Goal: Information Seeking & Learning: Learn about a topic

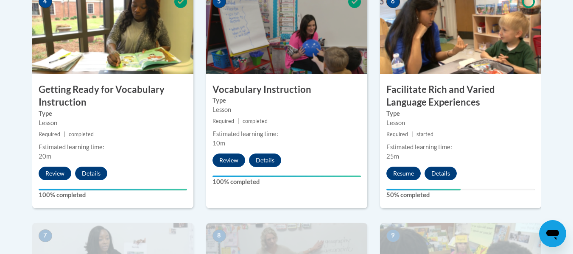
click at [374, 206] on div "6 Facilitate Rich and Varied Language Experiences Type Lesson Required | starte…" at bounding box center [461, 106] width 174 height 234
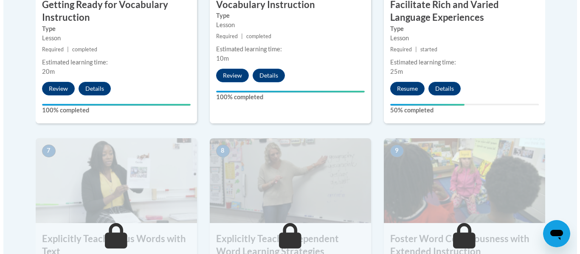
scroll to position [645, 0]
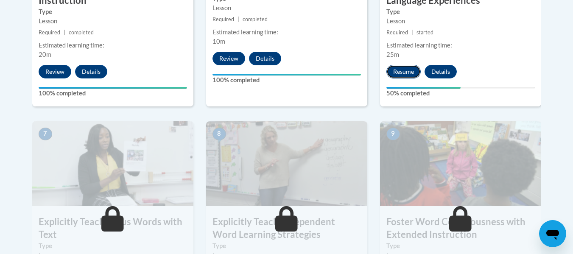
click at [408, 70] on button "Resume" at bounding box center [404, 72] width 34 height 14
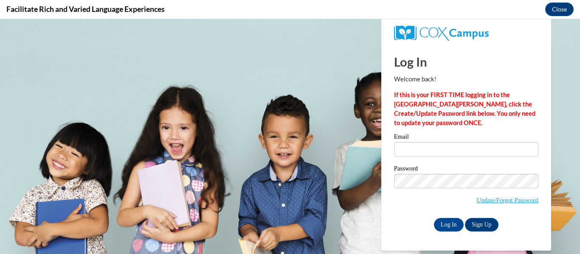
scroll to position [0, 0]
click at [427, 141] on label "Email" at bounding box center [466, 138] width 144 height 8
click at [427, 142] on input "Email" at bounding box center [466, 149] width 144 height 14
click at [424, 149] on input "Email" at bounding box center [466, 149] width 144 height 14
type input "[EMAIL_ADDRESS][DOMAIN_NAME]"
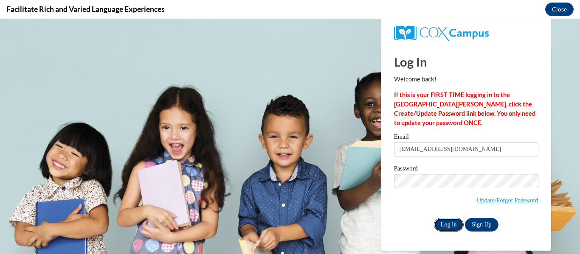
click at [446, 227] on input "Log In" at bounding box center [449, 225] width 30 height 14
